Goal: Information Seeking & Learning: Learn about a topic

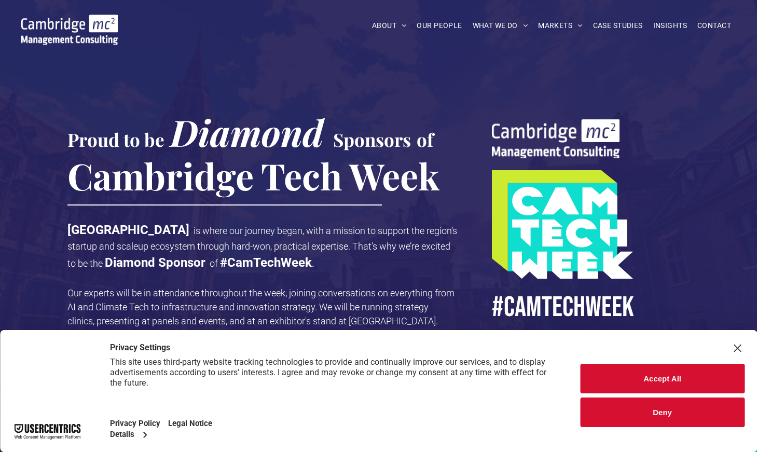
click at [654, 377] on button "Accept All" at bounding box center [662, 379] width 164 height 30
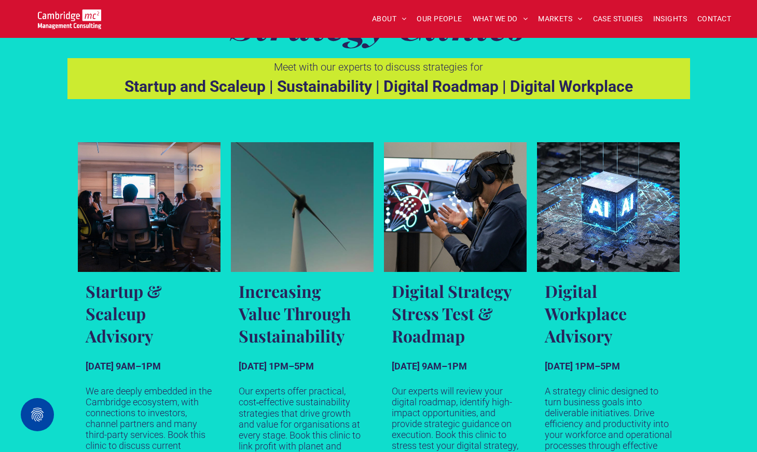
scroll to position [1662, 0]
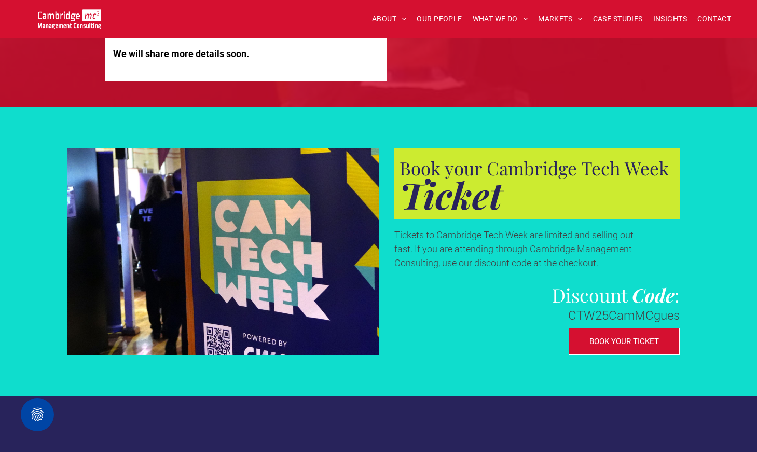
scroll to position [2963, 0]
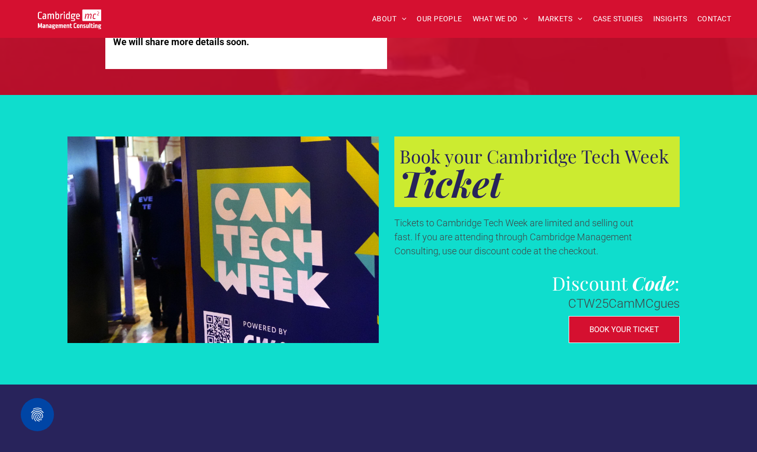
click at [612, 301] on span "CTW25CamMCgues" at bounding box center [624, 303] width 112 height 15
copy span "CTW25CamMCgues"
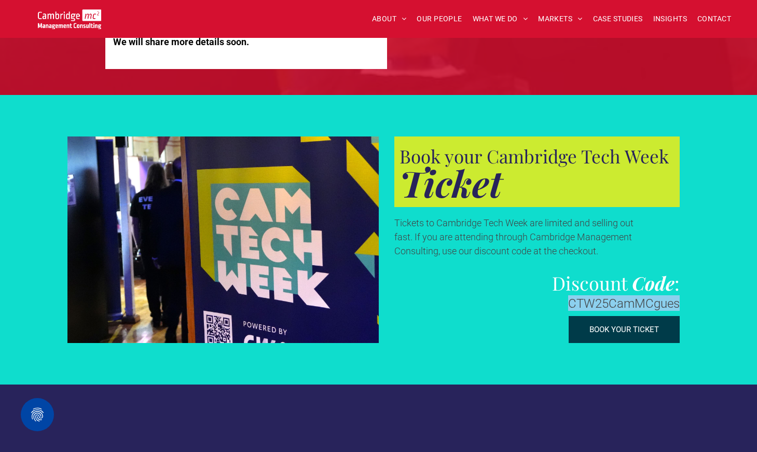
click at [628, 325] on span "BOOK YOUR TICKET" at bounding box center [624, 329] width 70 height 9
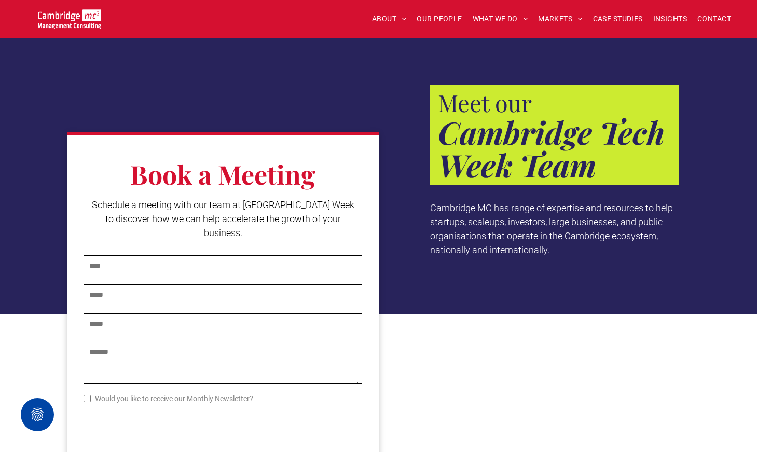
scroll to position [3333, 0]
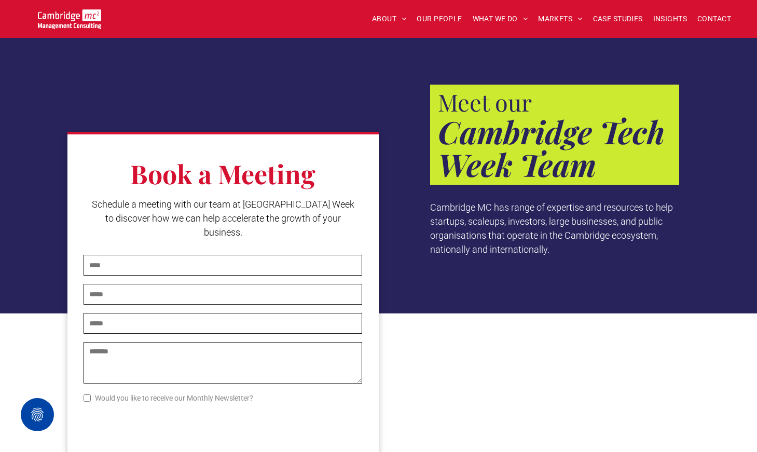
click at [94, 23] on img at bounding box center [70, 19] width 64 height 20
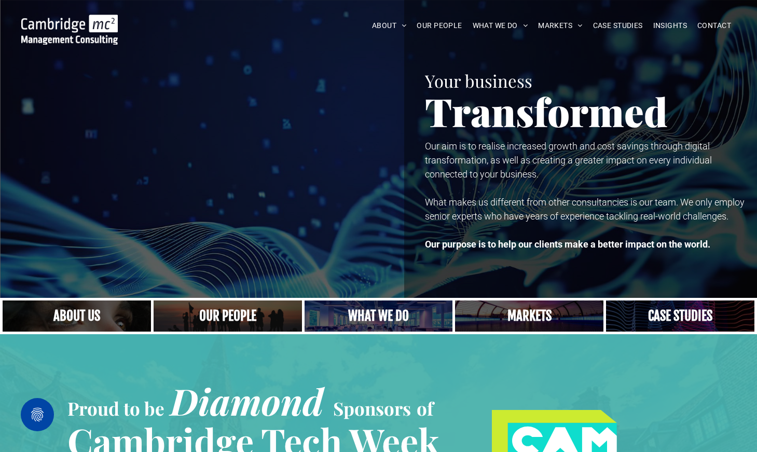
click at [90, 313] on link "Close up of woman's face, centered on her eyes" at bounding box center [76, 315] width 157 height 33
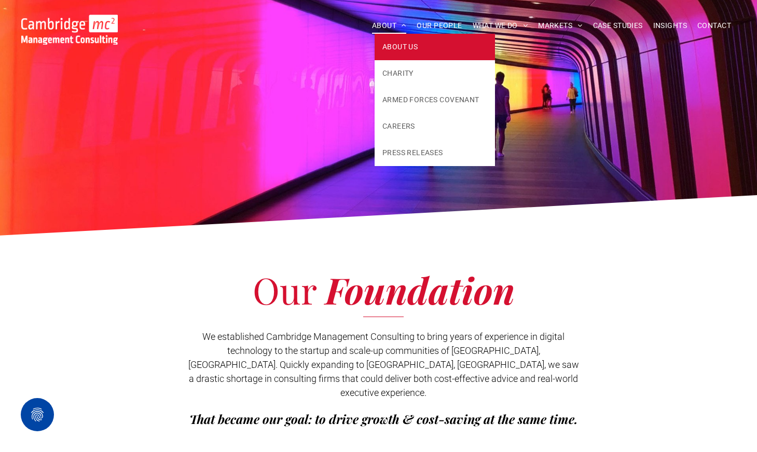
click at [384, 30] on span "ABOUT" at bounding box center [389, 26] width 35 height 16
click at [393, 46] on span "ABOUT US" at bounding box center [399, 47] width 35 height 11
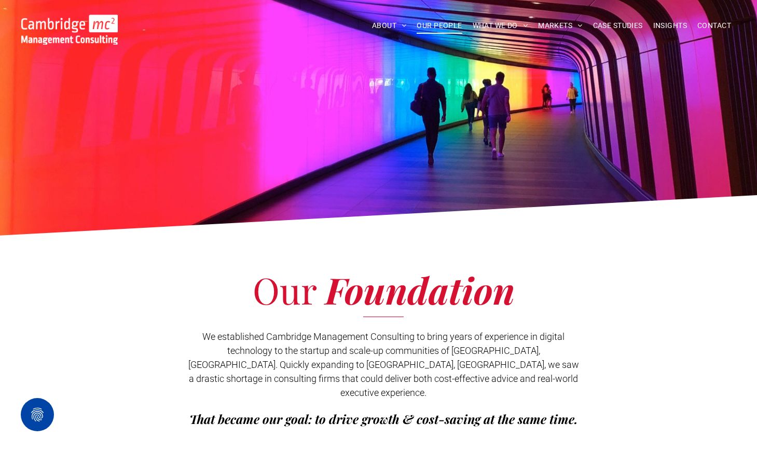
click at [438, 21] on span "OUR PEOPLE" at bounding box center [439, 26] width 45 height 16
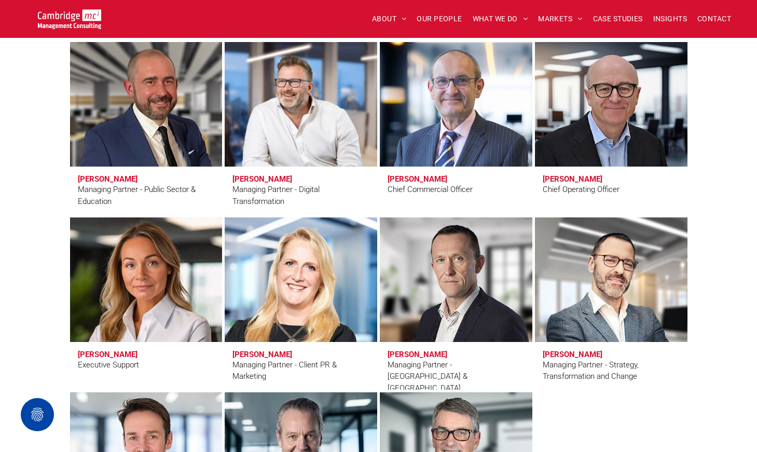
scroll to position [760, 0]
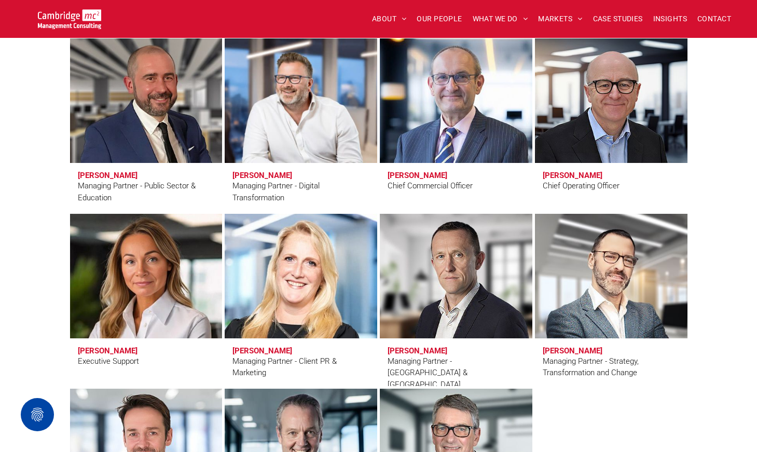
click at [295, 295] on link at bounding box center [300, 276] width 161 height 132
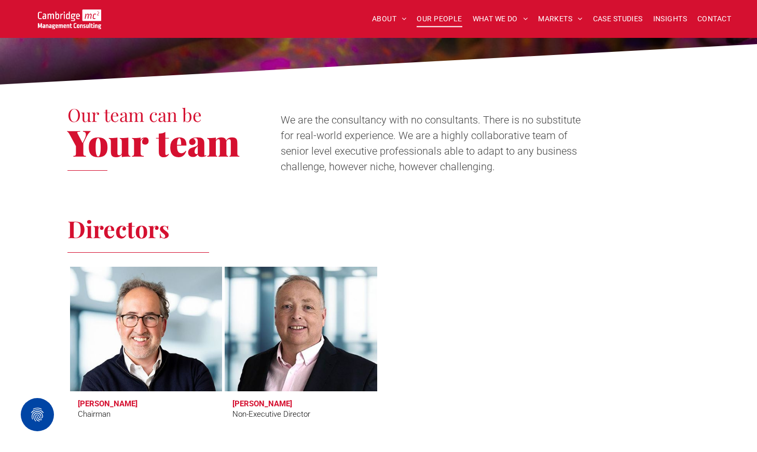
scroll to position [287, 0]
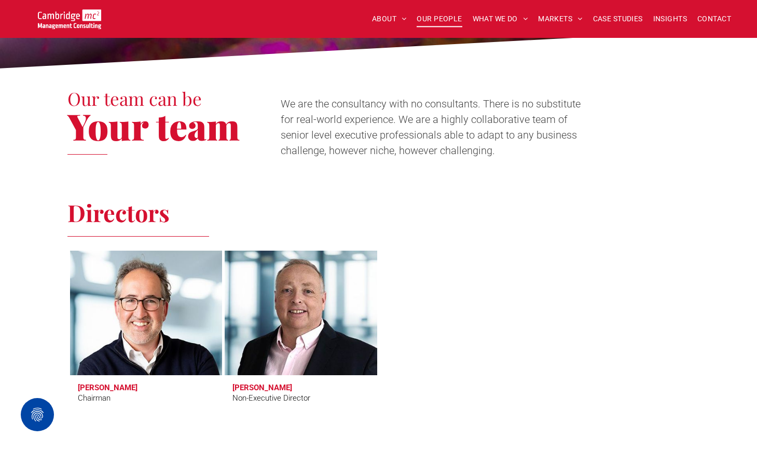
click at [190, 308] on link at bounding box center [145, 313] width 161 height 132
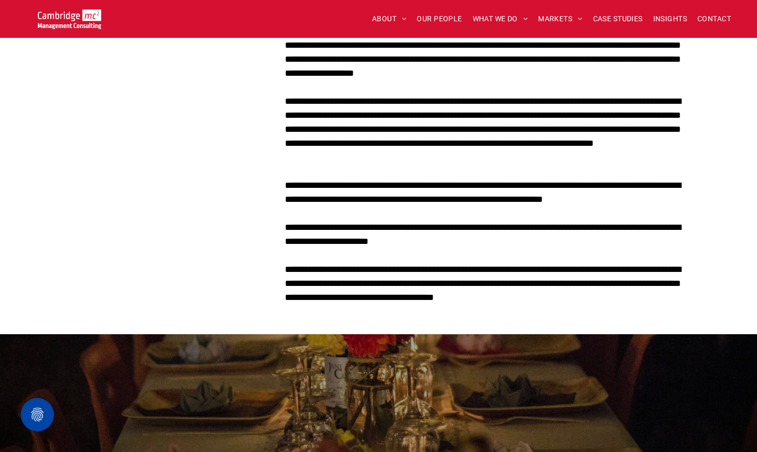
scroll to position [528, 0]
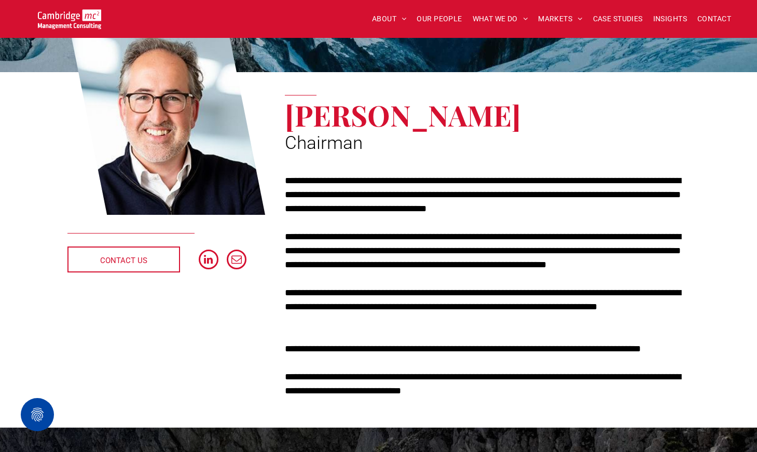
scroll to position [131, 0]
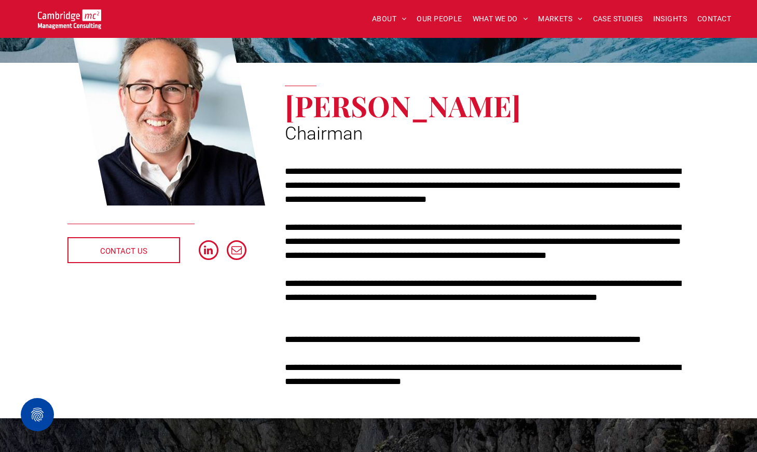
click at [312, 105] on span "[PERSON_NAME]" at bounding box center [403, 105] width 236 height 38
drag, startPoint x: 312, startPoint y: 105, endPoint x: 440, endPoint y: 105, distance: 128.2
click at [440, 105] on span "[PERSON_NAME]" at bounding box center [403, 105] width 236 height 38
copy span "[PERSON_NAME]"
click at [373, 333] on p "**********" at bounding box center [487, 340] width 405 height 14
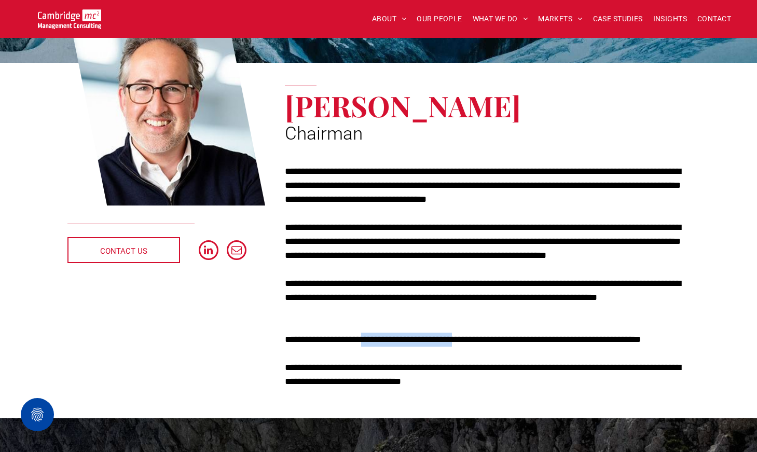
drag, startPoint x: 373, startPoint y: 333, endPoint x: 452, endPoint y: 339, distance: 79.6
click at [452, 339] on p "**********" at bounding box center [487, 340] width 405 height 14
copy p "**********"
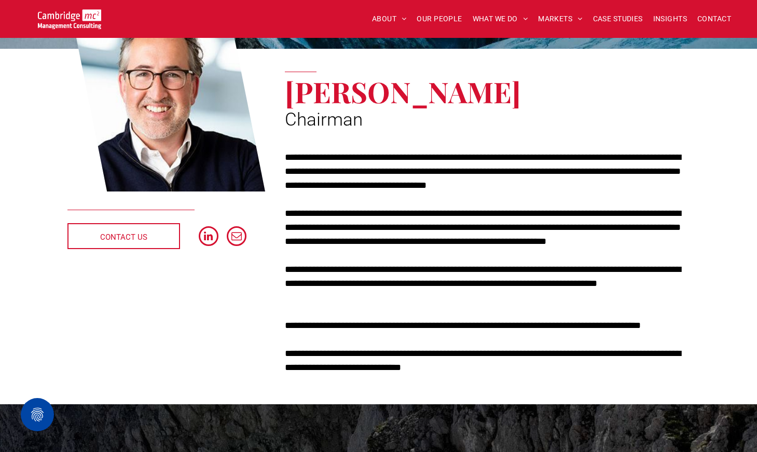
scroll to position [135, 0]
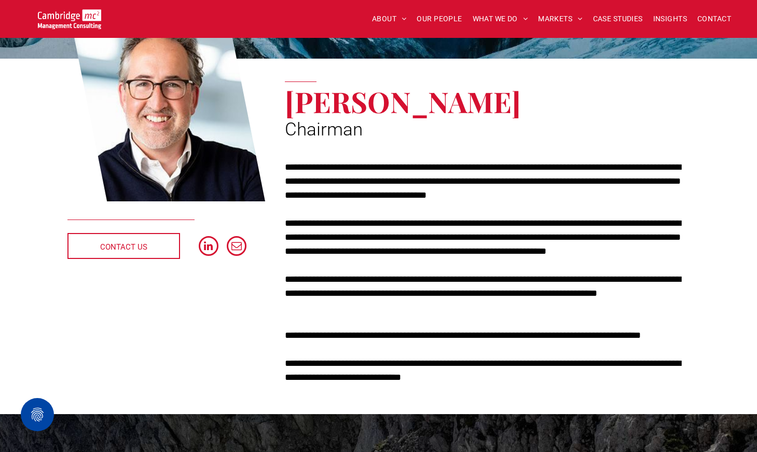
click at [377, 338] on p "**********" at bounding box center [487, 335] width 405 height 14
drag, startPoint x: 377, startPoint y: 338, endPoint x: 439, endPoint y: 338, distance: 62.3
click at [439, 338] on p "**********" at bounding box center [487, 335] width 405 height 14
copy p "**********"
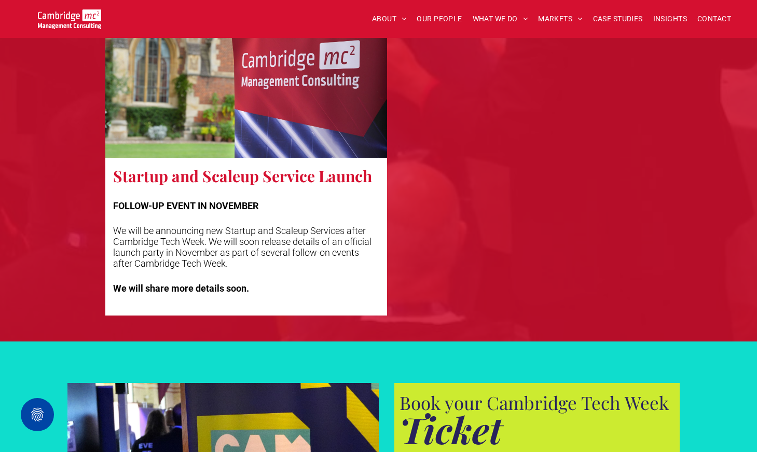
scroll to position [2908, 0]
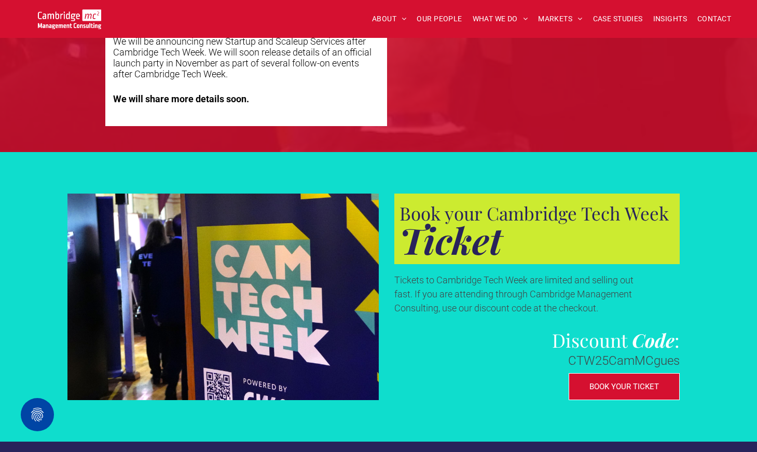
click at [685, 356] on div "Book your Cambridge Tech Week Ticket Tickets to Cambridge Tech Week are limited…" at bounding box center [534, 297] width 311 height 206
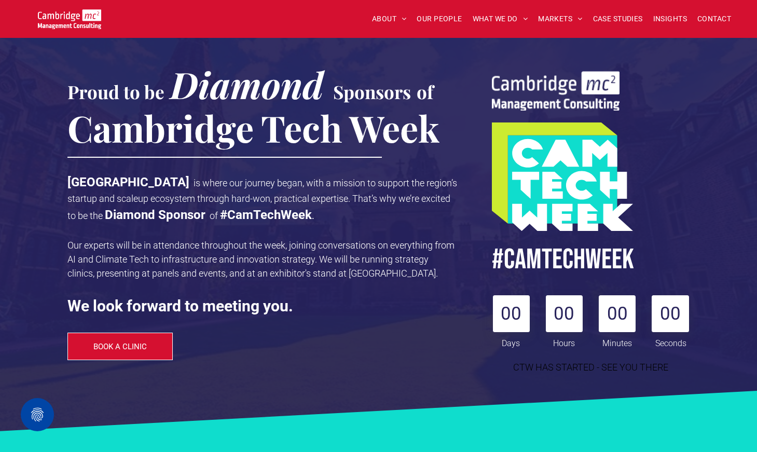
scroll to position [0, 0]
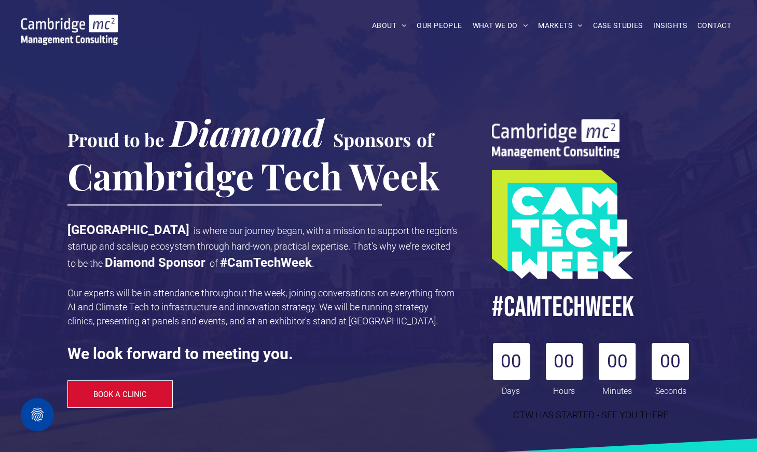
click at [58, 32] on img at bounding box center [69, 30] width 97 height 30
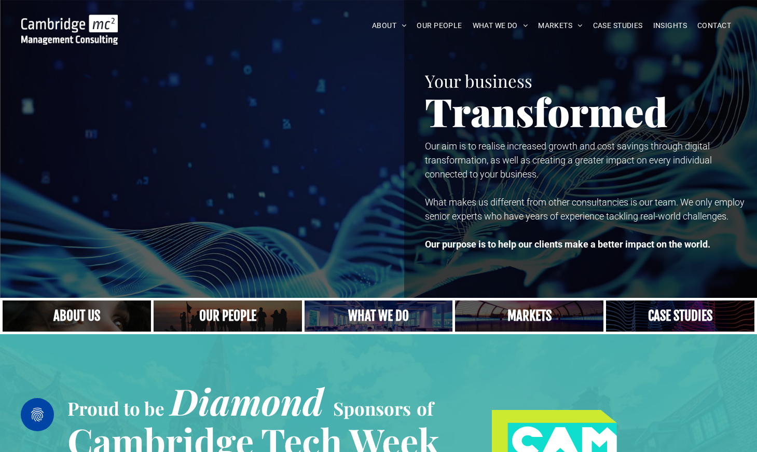
click at [256, 314] on link "A crowd in silhouette at sunset, on a rise or lookout point" at bounding box center [227, 315] width 157 height 33
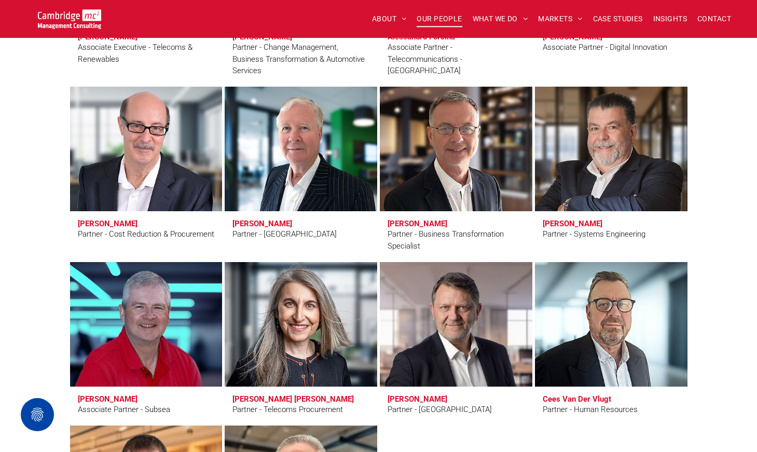
scroll to position [2486, 0]
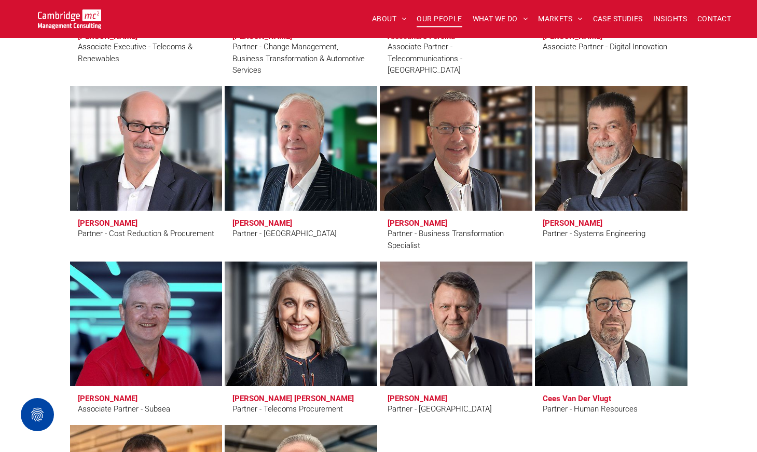
click at [282, 145] on link at bounding box center [300, 148] width 161 height 132
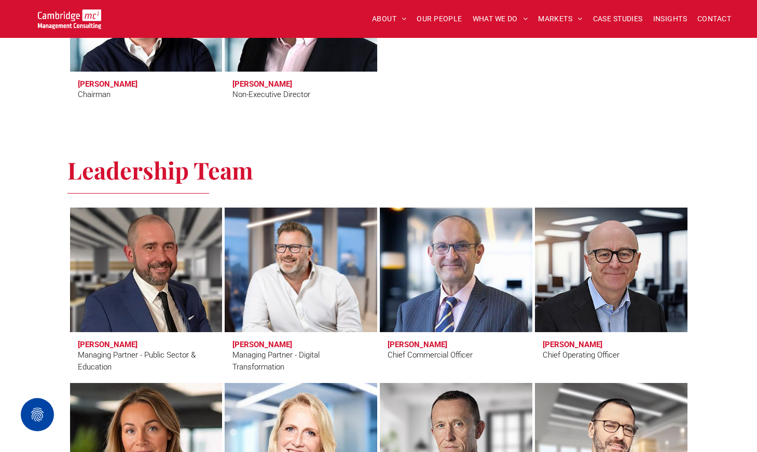
scroll to position [600, 0]
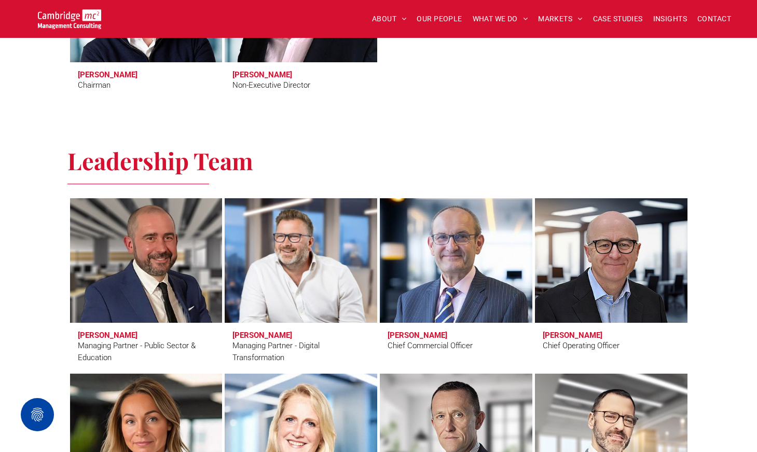
click at [317, 288] on link at bounding box center [300, 261] width 161 height 132
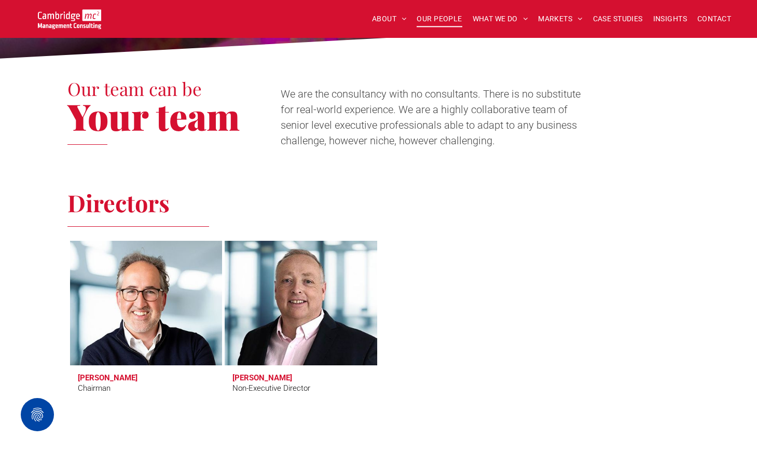
scroll to position [76, 0]
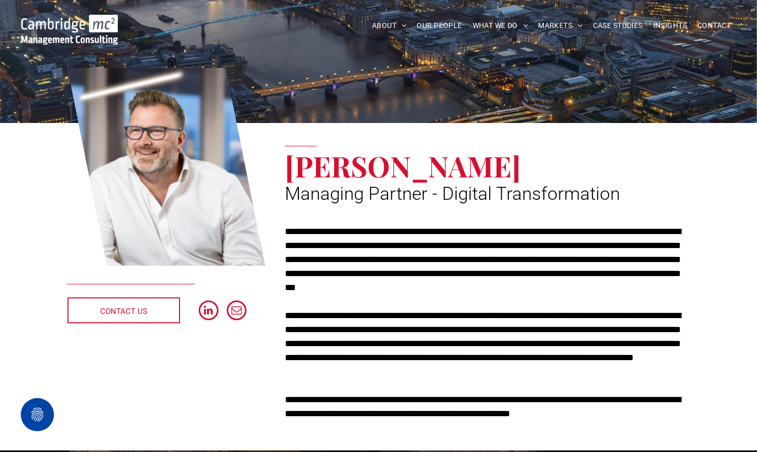
scroll to position [78, 0]
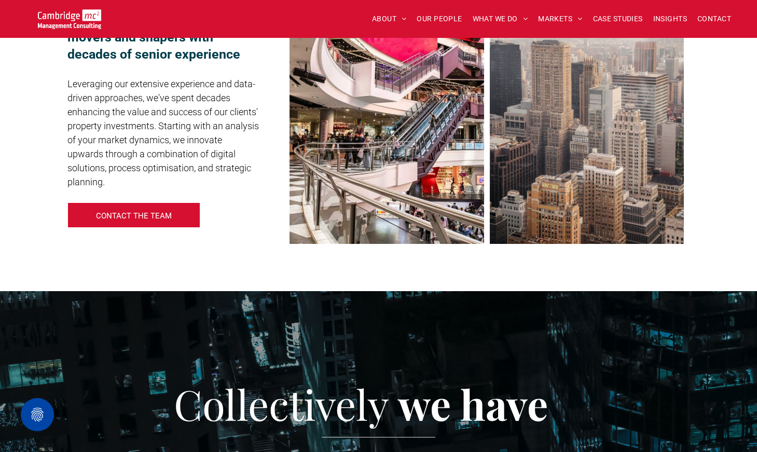
scroll to position [779, 0]
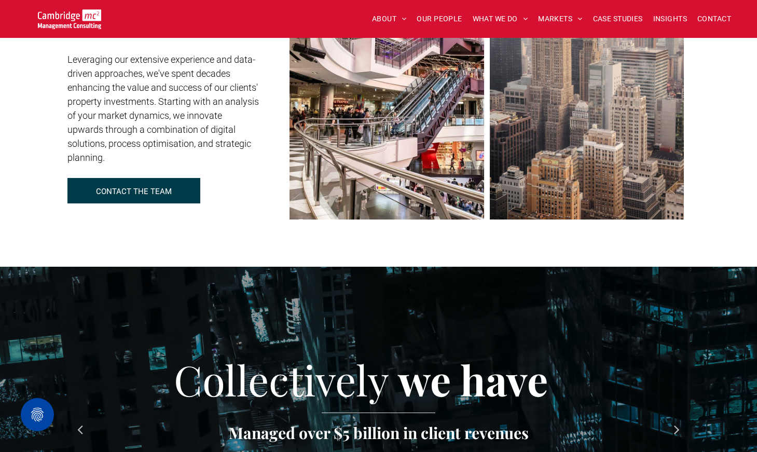
click at [136, 199] on span "CONTACT THE TEAM" at bounding box center [134, 191] width 76 height 26
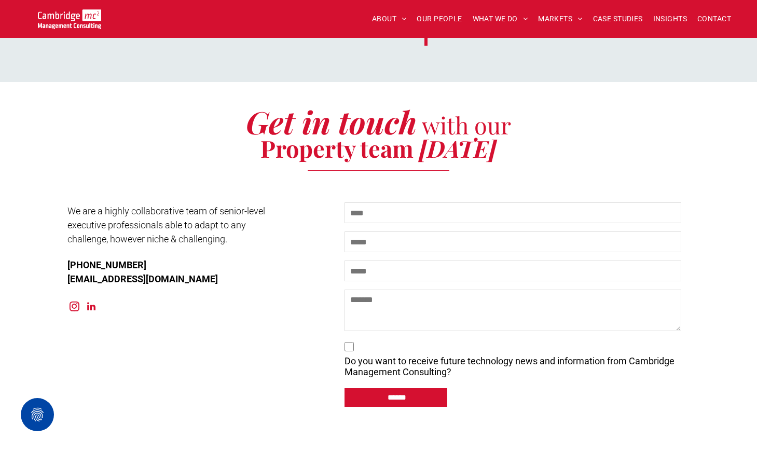
scroll to position [4408, 0]
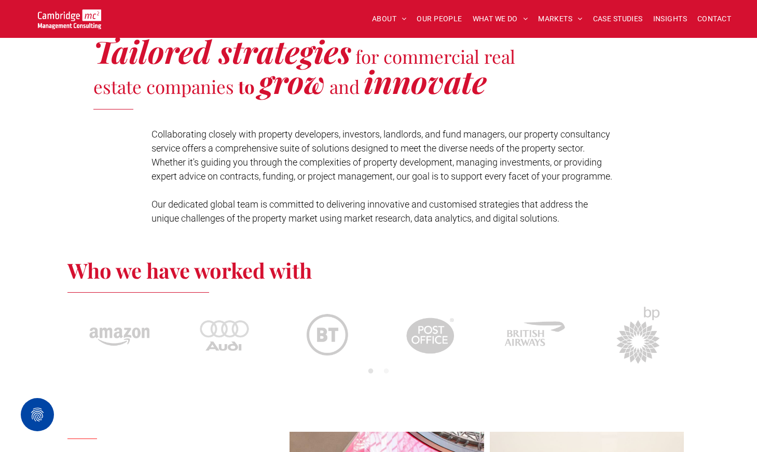
scroll to position [420, 0]
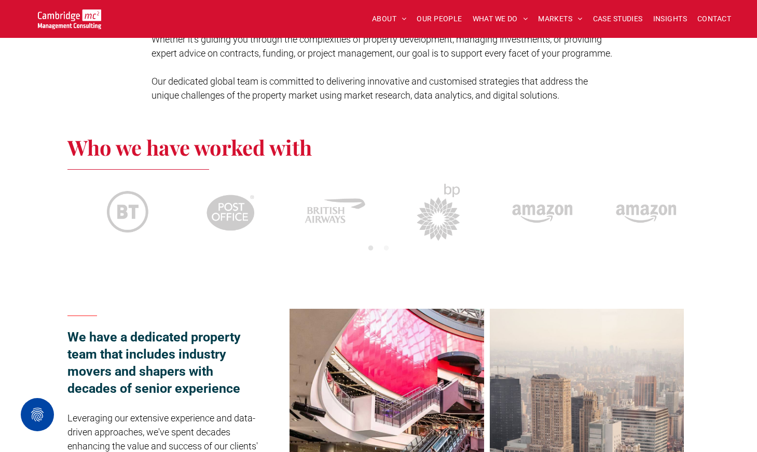
drag, startPoint x: 484, startPoint y: 232, endPoint x: 281, endPoint y: 232, distance: 203.4
click at [281, 232] on div "Audi Post Office BA BP Amazon Audi Post Office BA BP Amazon Audi Post Office BA…" at bounding box center [231, 212] width 1972 height 62
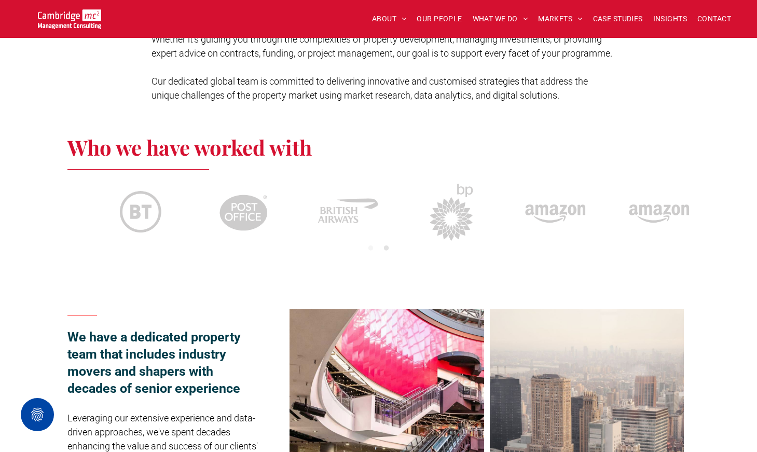
drag, startPoint x: 595, startPoint y: 209, endPoint x: 463, endPoint y: 209, distance: 131.8
click at [508, 209] on div at bounding box center [554, 212] width 93 height 62
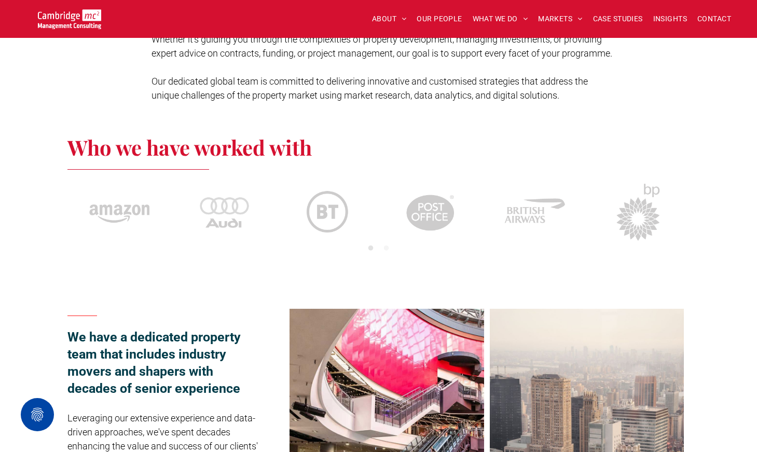
scroll to position [0, 0]
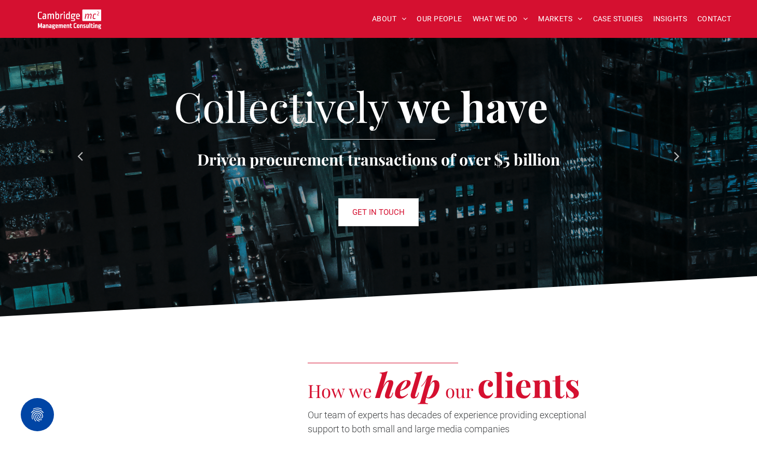
scroll to position [1075, 0]
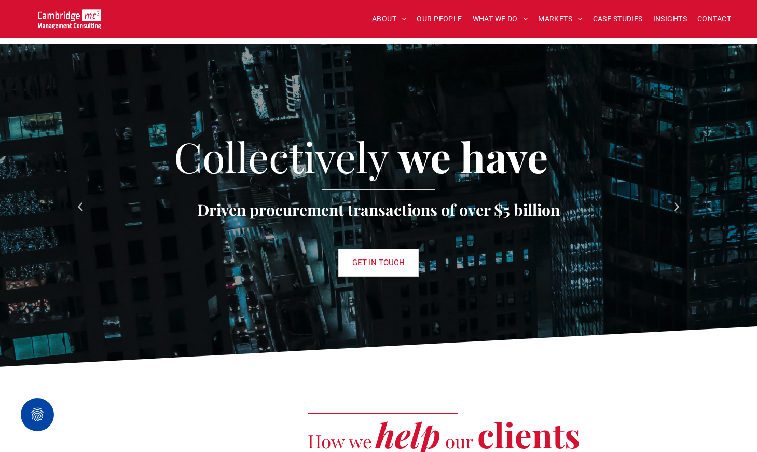
click at [61, 12] on img at bounding box center [70, 19] width 64 height 20
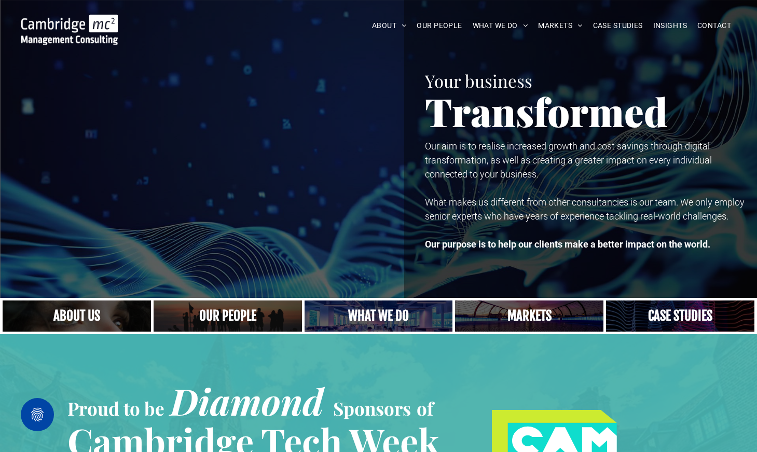
click at [527, 314] on link at bounding box center [529, 315] width 157 height 33
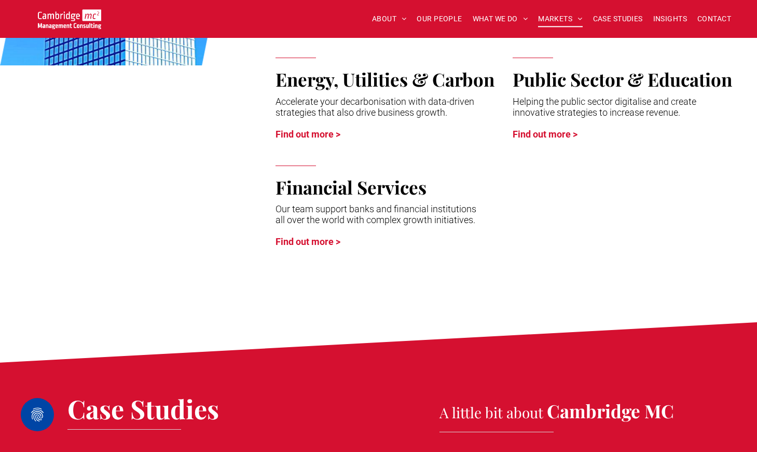
scroll to position [650, 0]
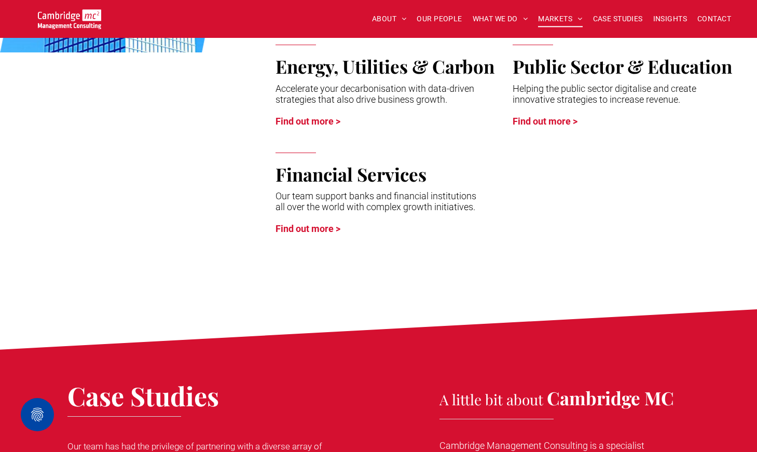
click at [330, 235] on div "Our team support banks and financial institutions all over the world with compl…" at bounding box center [376, 212] width 201 height 46
click at [325, 228] on link "Find out more >" at bounding box center [308, 228] width 65 height 11
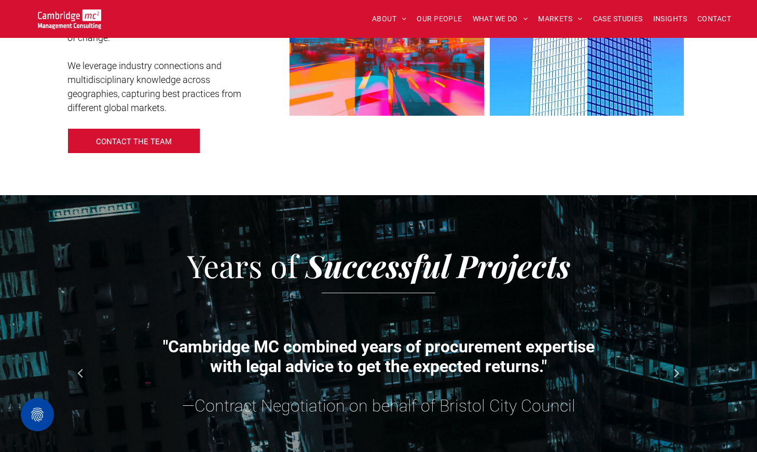
scroll to position [798, 0]
